Goal: Task Accomplishment & Management: Manage account settings

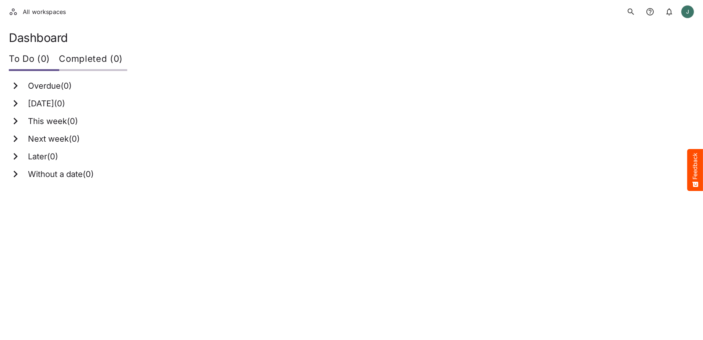
click at [689, 10] on div "J" at bounding box center [687, 11] width 13 height 13
click at [481, 48] on div at bounding box center [351, 170] width 703 height 340
click at [14, 10] on li "All workspaces" at bounding box center [38, 11] width 56 height 9
click at [14, 15] on li "All workspaces" at bounding box center [38, 11] width 56 height 9
click at [49, 13] on li "All workspaces" at bounding box center [38, 11] width 56 height 9
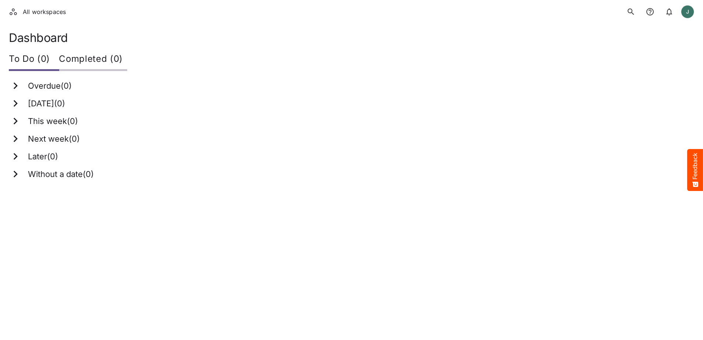
click at [17, 86] on icon at bounding box center [16, 85] width 4 height 7
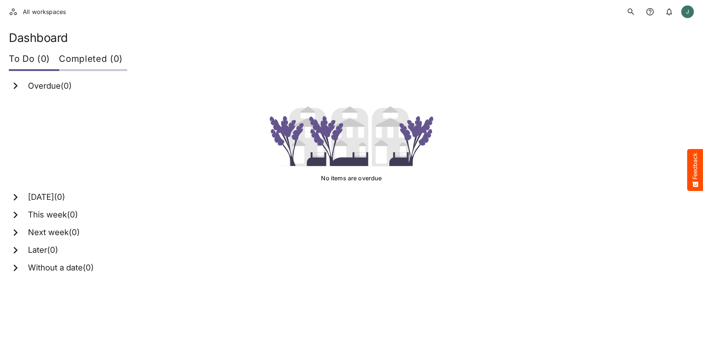
click at [17, 86] on icon at bounding box center [16, 85] width 4 height 7
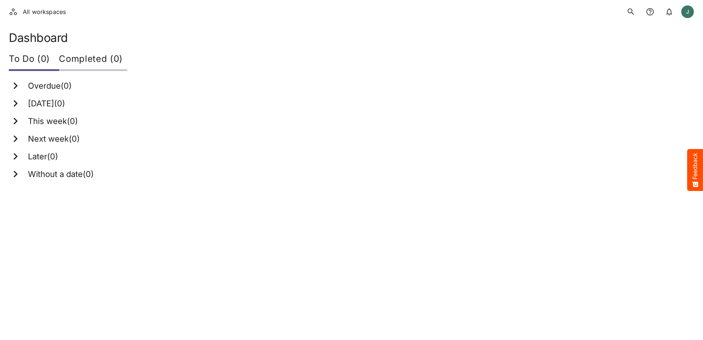
click at [104, 58] on div "Completed (0)" at bounding box center [93, 60] width 68 height 22
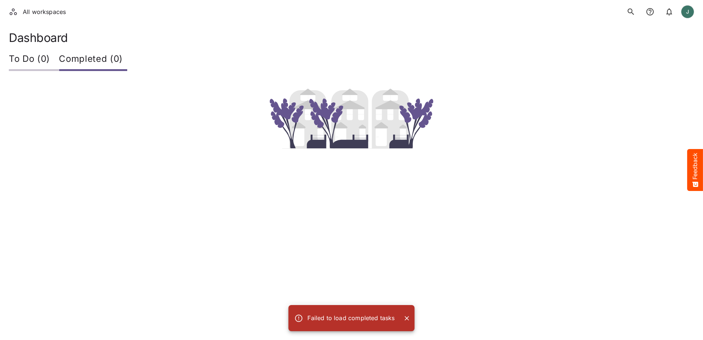
click at [33, 56] on div "To Do (0)" at bounding box center [34, 60] width 50 height 22
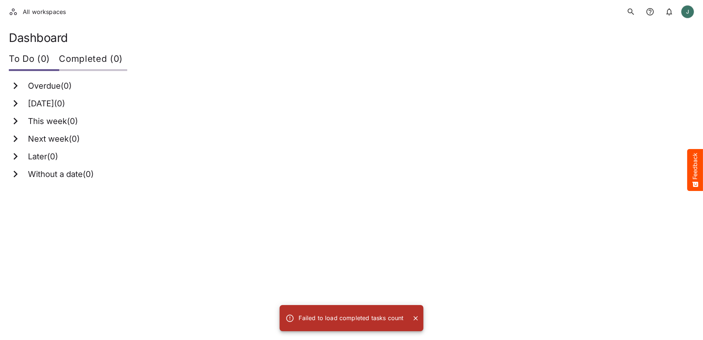
click at [688, 11] on div "J" at bounding box center [687, 11] width 13 height 13
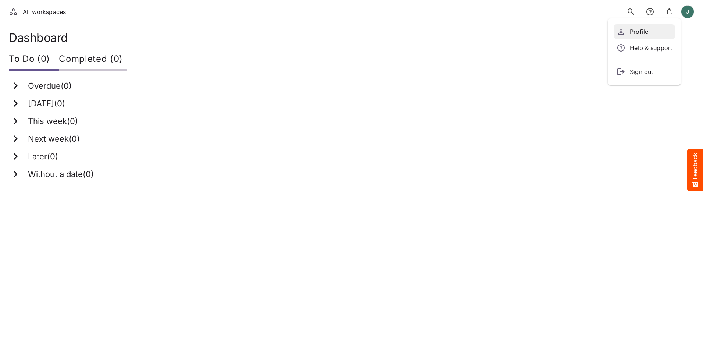
click at [645, 31] on p "Profile" at bounding box center [651, 31] width 42 height 9
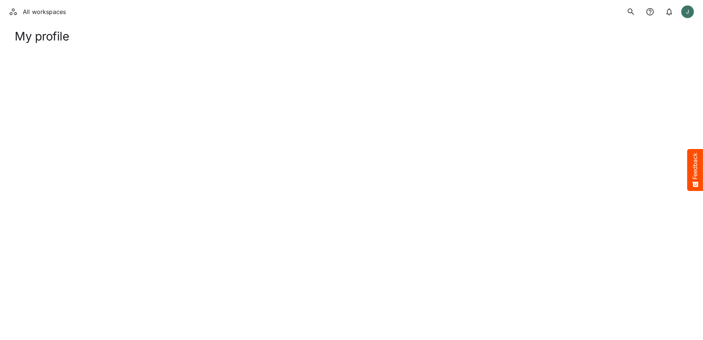
click at [14, 11] on li "All workspaces" at bounding box center [38, 11] width 56 height 9
click at [691, 12] on div "J" at bounding box center [687, 11] width 13 height 13
click at [646, 31] on p "Profile" at bounding box center [651, 31] width 42 height 9
drag, startPoint x: 54, startPoint y: 39, endPoint x: 15, endPoint y: 38, distance: 38.2
click at [15, 38] on h1 "My profile" at bounding box center [352, 36] width 674 height 14
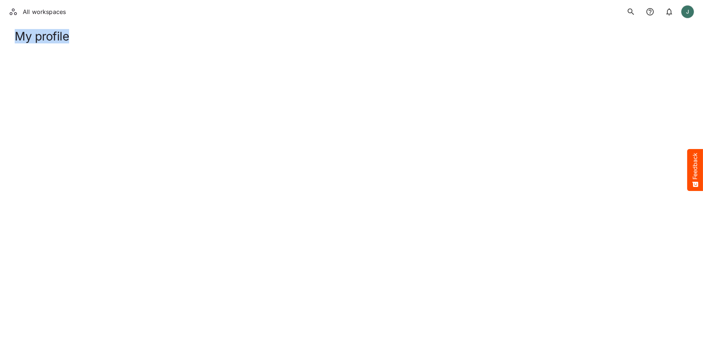
click at [18, 38] on h1 "My profile" at bounding box center [352, 36] width 674 height 14
click at [29, 39] on h1 "My profile" at bounding box center [352, 36] width 674 height 14
click at [36, 39] on h1 "My profile" at bounding box center [352, 36] width 674 height 14
click at [52, 38] on h1 "My profile" at bounding box center [352, 36] width 674 height 14
